Goal: Find specific page/section: Locate a particular part of the current website

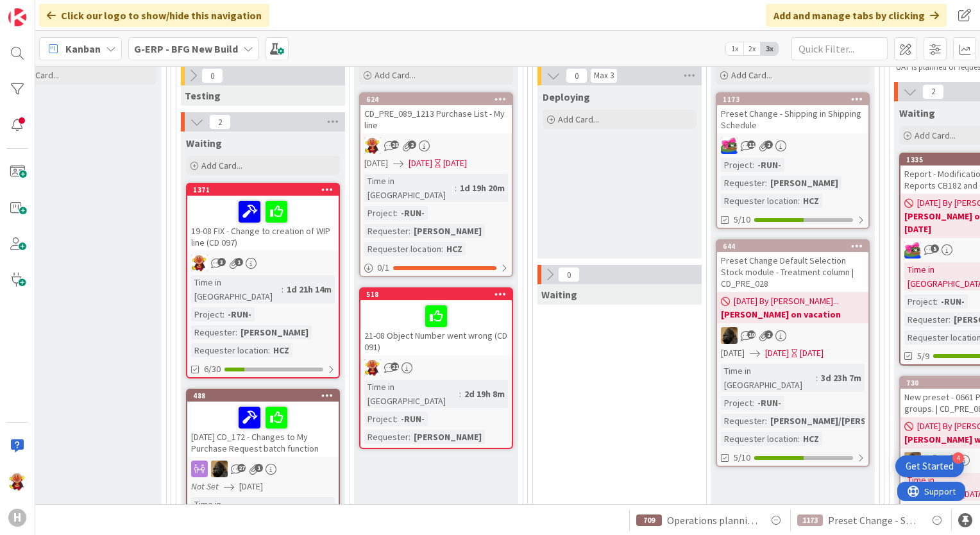
scroll to position [128, 1001]
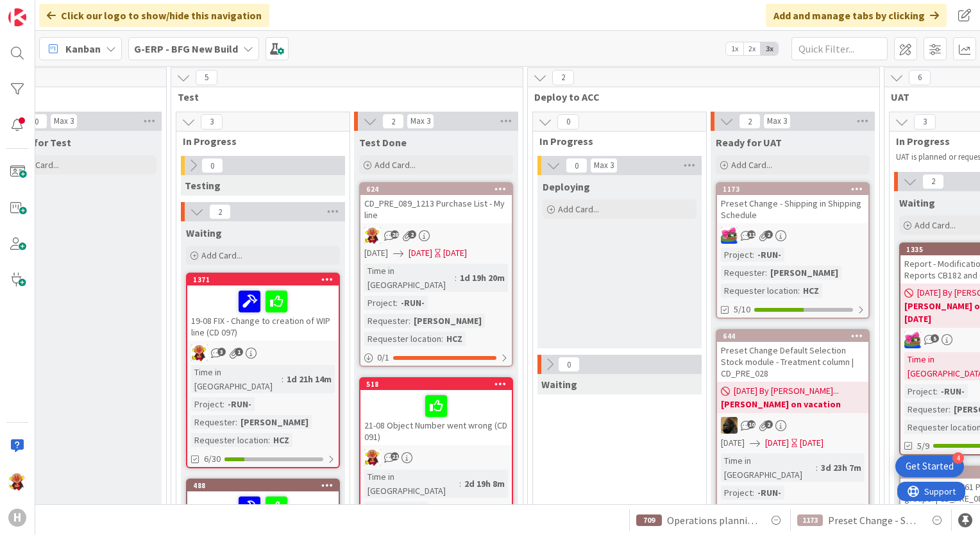
drag, startPoint x: 688, startPoint y: 106, endPoint x: 682, endPoint y: 117, distance: 12.3
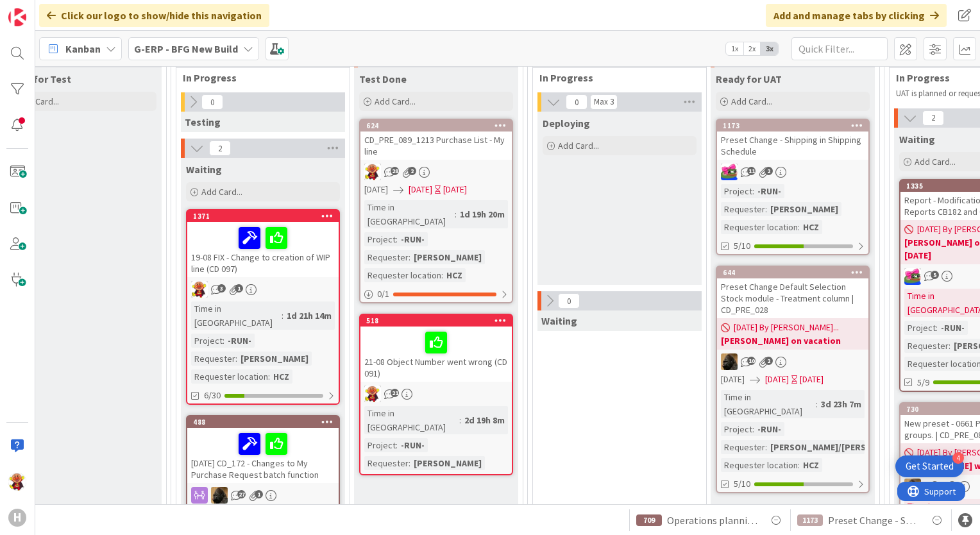
scroll to position [64, 1001]
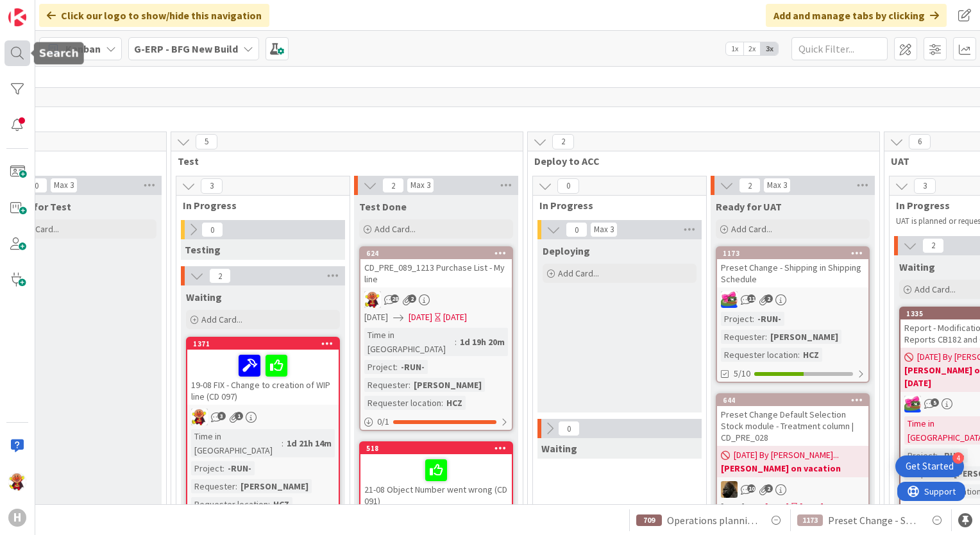
click at [6, 52] on div at bounding box center [17, 53] width 26 height 26
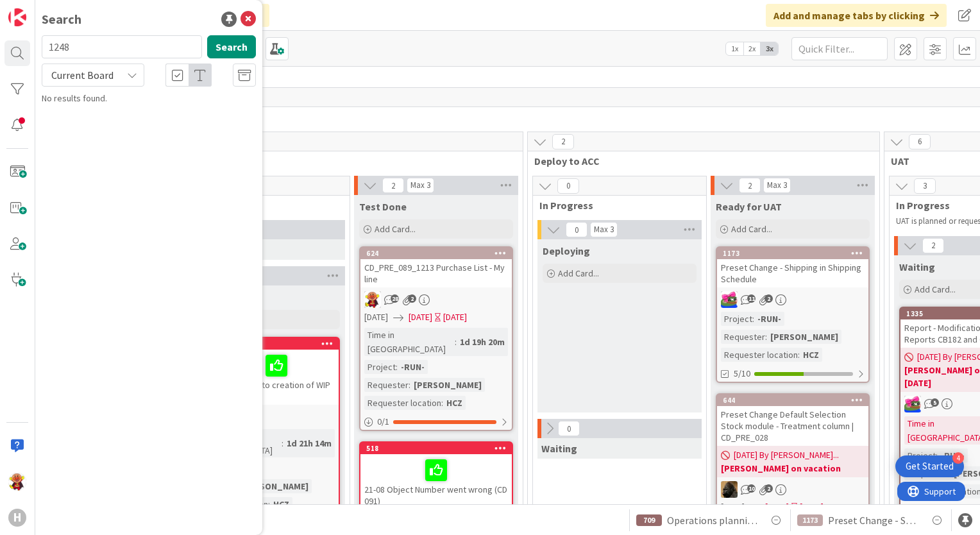
type input "1248"
click at [116, 66] on div "Current Board" at bounding box center [93, 74] width 103 height 23
click at [228, 162] on div "Search 1248 Search Current Board Current Board All Boards Searching..." at bounding box center [148, 267] width 227 height 535
click at [225, 46] on button "Search" at bounding box center [231, 46] width 49 height 23
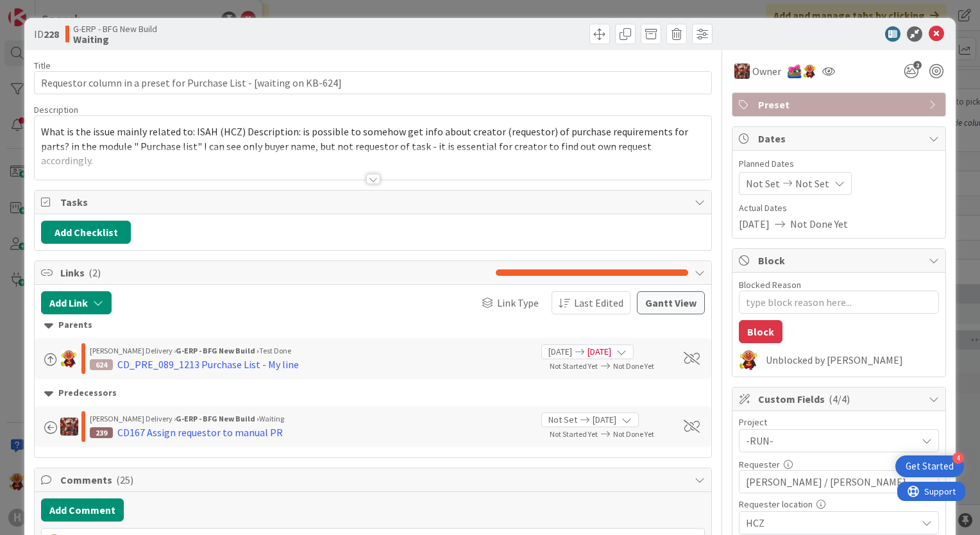
type textarea "x"
click at [931, 33] on icon at bounding box center [936, 33] width 15 height 15
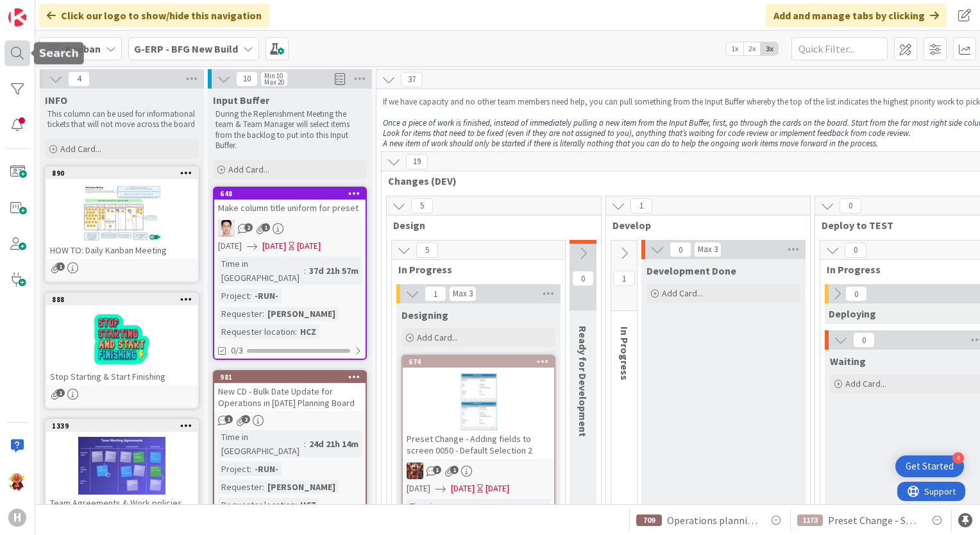
click at [24, 46] on div at bounding box center [17, 53] width 26 height 26
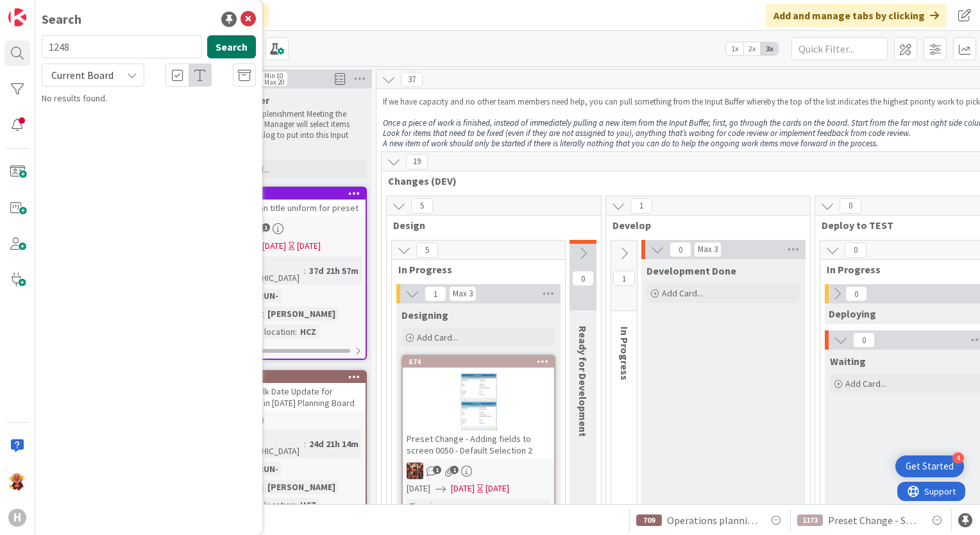
type input "1248"
click at [243, 39] on button "Search" at bounding box center [231, 46] width 49 height 23
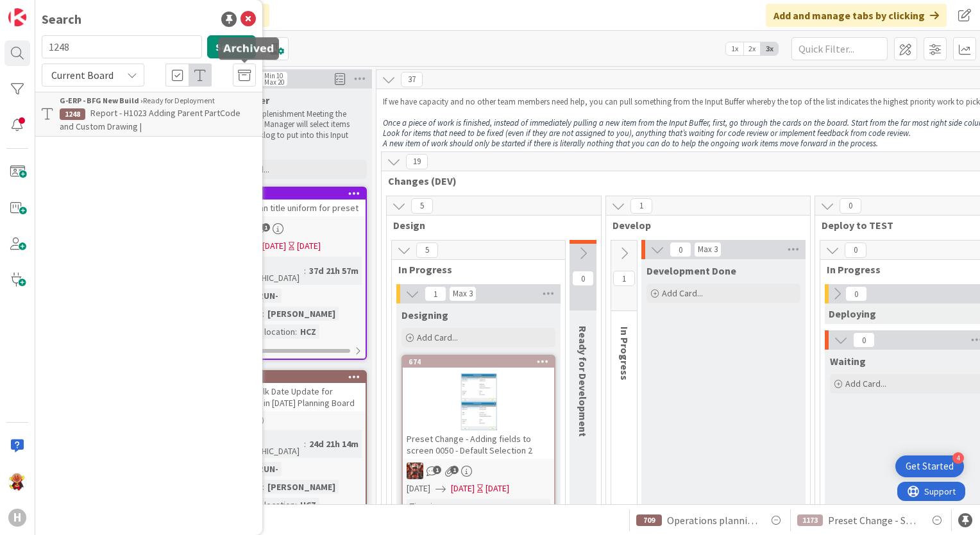
click at [226, 107] on span "Report - H1023 Adding Parent PartCode and Custom Drawing |" at bounding box center [150, 119] width 181 height 25
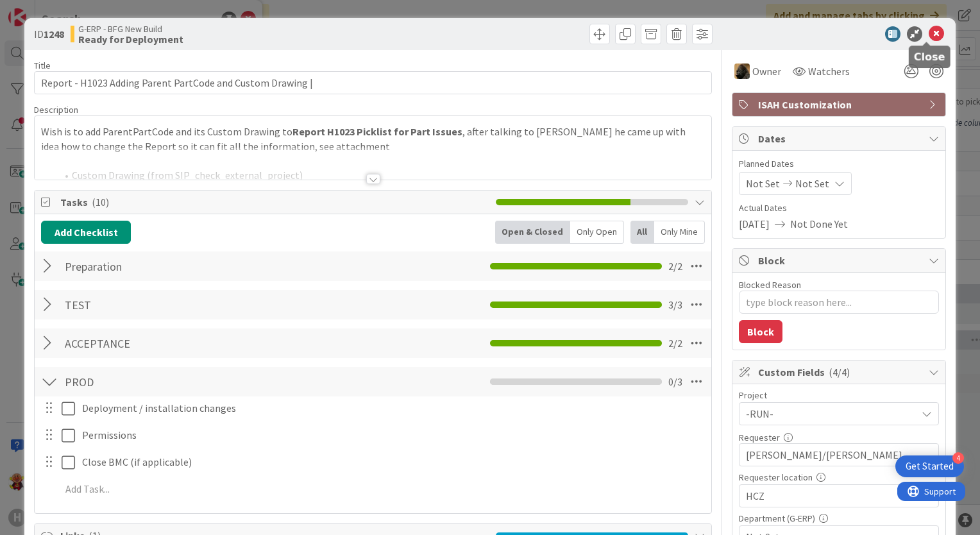
click at [929, 30] on icon at bounding box center [936, 33] width 15 height 15
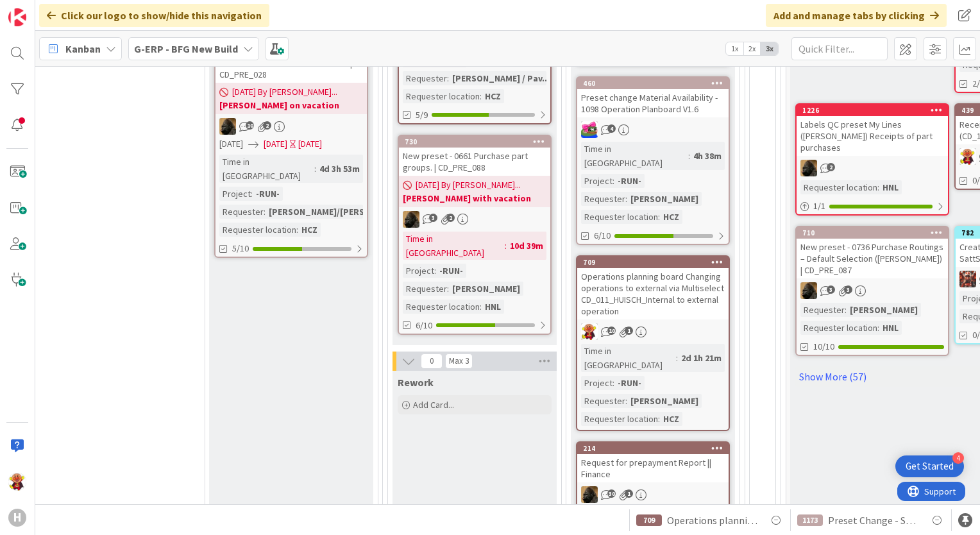
scroll to position [257, 1502]
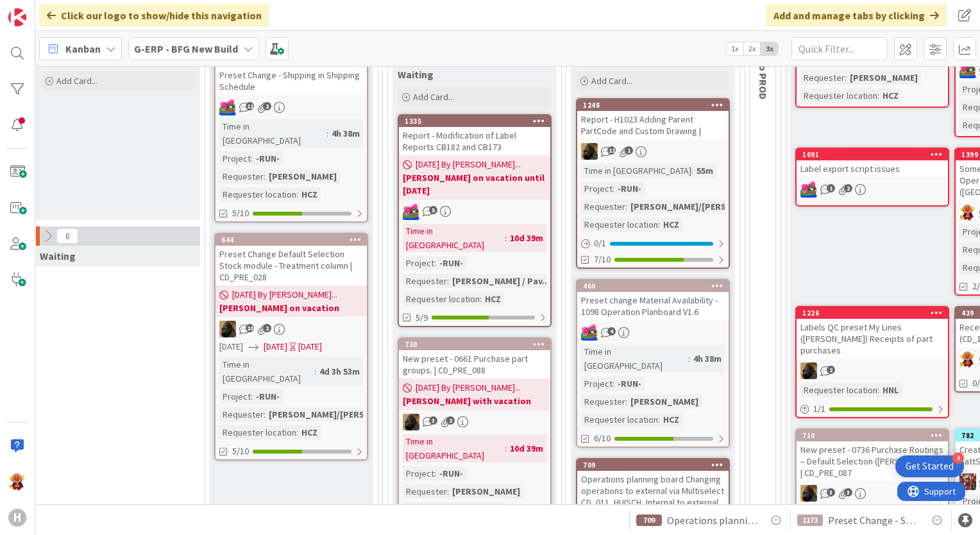
click at [694, 165] on div "Time in Column : 55m Project : -RUN- Requester : [PERSON_NAME]/[PERSON_NAME]...…" at bounding box center [653, 198] width 144 height 68
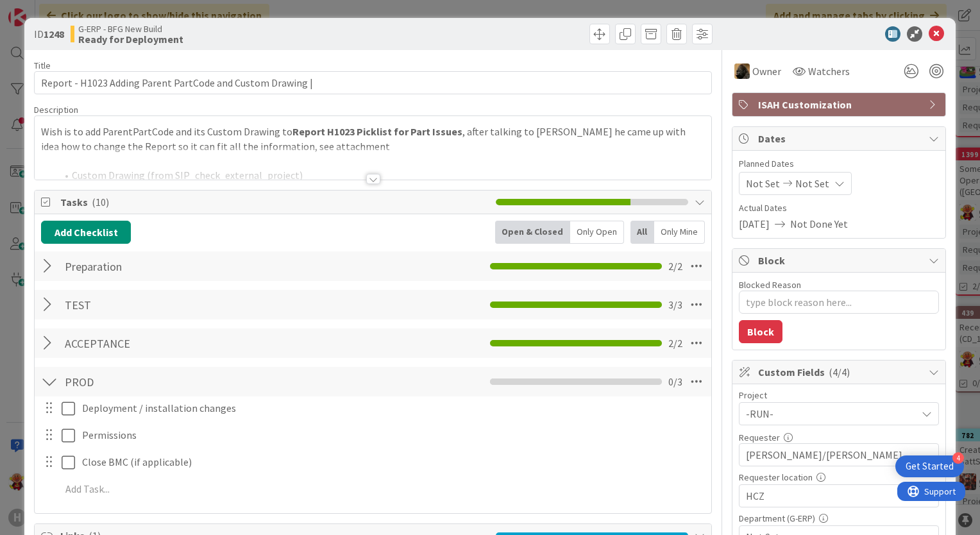
type textarea "x"
click at [367, 174] on div at bounding box center [373, 179] width 14 height 10
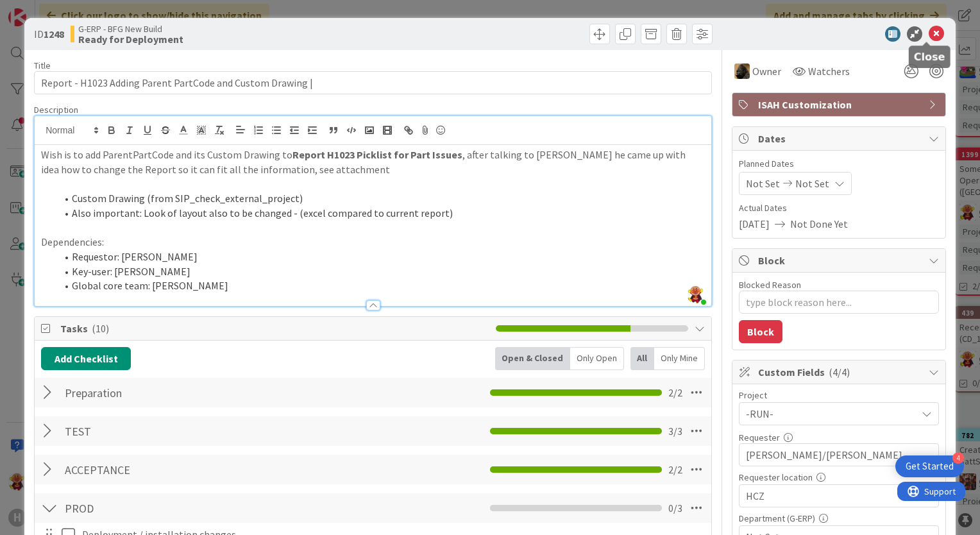
click at [929, 38] on icon at bounding box center [936, 33] width 15 height 15
